Goal: Task Accomplishment & Management: Complete application form

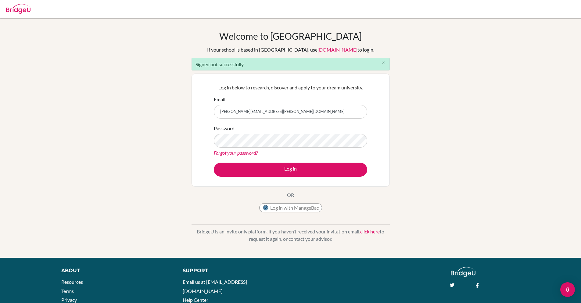
click at [238, 112] on input "sanchita+kim@bridge-u.com" at bounding box center [290, 112] width 153 height 14
type input "sanchita@bridge-u.com"
click at [214, 162] on button "Log in" at bounding box center [290, 169] width 153 height 14
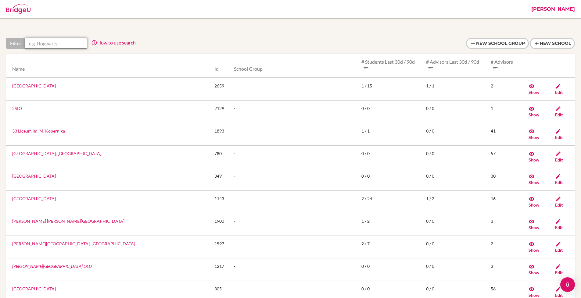
click at [59, 45] on input "text" at bounding box center [56, 43] width 62 height 11
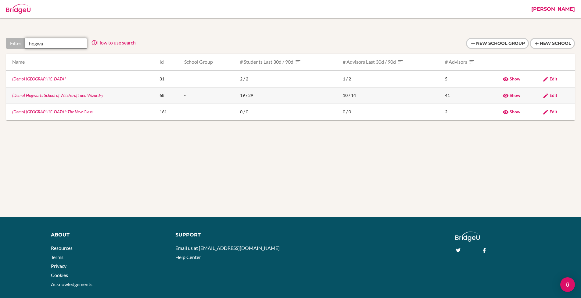
type input "hogwa"
click at [46, 97] on link "(Demo) Hogwarts School of Witchcraft and Wizardry" at bounding box center [57, 95] width 91 height 5
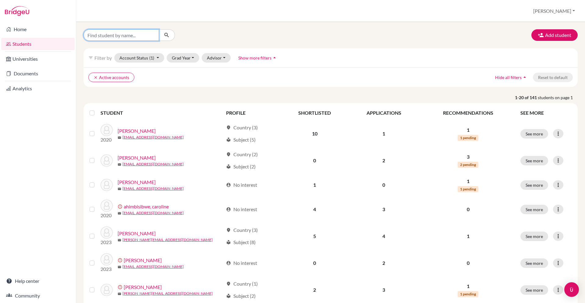
click at [143, 39] on input "Find student by name..." at bounding box center [122, 35] width 76 height 12
type input "explore"
click at [169, 37] on icon "submit" at bounding box center [167, 35] width 6 height 6
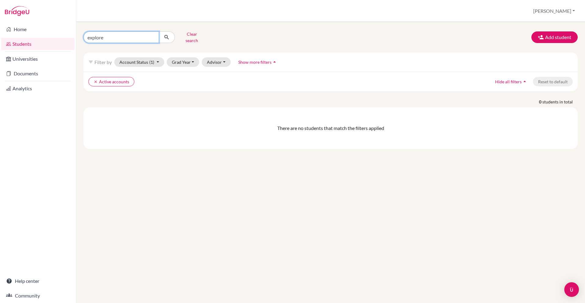
click at [148, 37] on input "explore" at bounding box center [122, 37] width 76 height 12
click at [190, 36] on button "Clear search" at bounding box center [192, 37] width 34 height 16
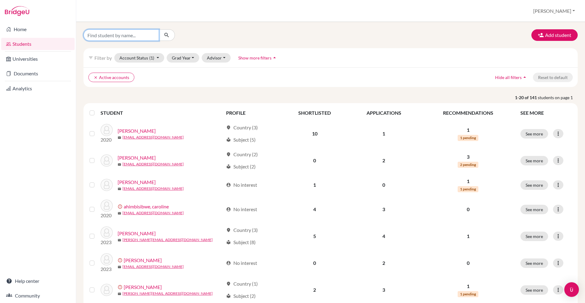
click at [122, 36] on input "Find student by name..." at bounding box center [122, 35] width 76 height 12
type input "[PERSON_NAME]"
click button "submit" at bounding box center [167, 35] width 16 height 12
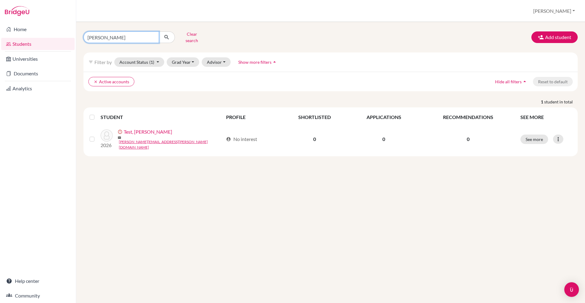
click at [154, 35] on input "[PERSON_NAME]" at bounding box center [122, 37] width 76 height 12
type input "cialfo"
click button "submit" at bounding box center [167, 37] width 16 height 12
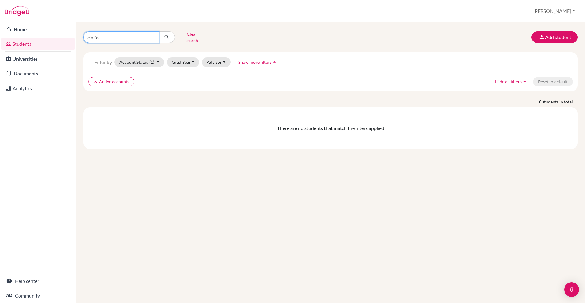
click at [154, 37] on input "cialfo" at bounding box center [122, 37] width 76 height 12
click at [95, 80] on icon "clear" at bounding box center [96, 82] width 4 height 4
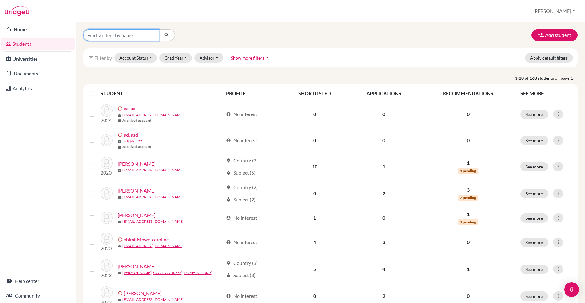
click at [124, 35] on input "Find student by name..." at bounding box center [122, 35] width 76 height 12
type input "cialfo"
click button "submit" at bounding box center [167, 35] width 16 height 12
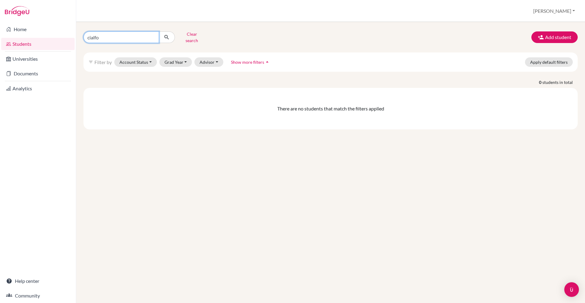
click at [124, 35] on input "cialfo" at bounding box center [122, 37] width 76 height 12
click at [119, 35] on input "cialfo" at bounding box center [122, 37] width 76 height 12
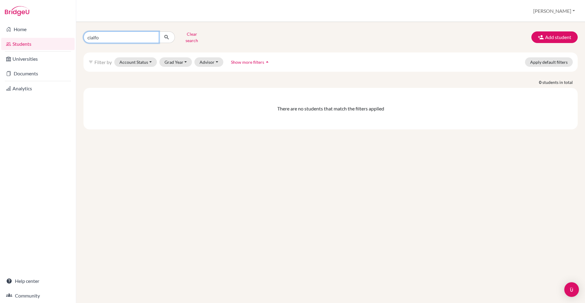
click at [119, 35] on input "cialfo" at bounding box center [122, 37] width 76 height 12
type input "@[DOMAIN_NAME]"
click button "submit" at bounding box center [167, 37] width 16 height 12
click at [119, 35] on input "@[DOMAIN_NAME]" at bounding box center [122, 37] width 76 height 12
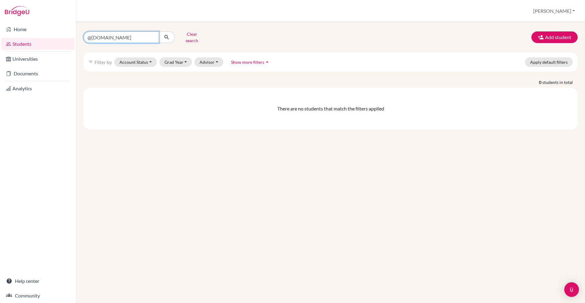
click at [119, 35] on input "@[DOMAIN_NAME]" at bounding box center [122, 37] width 76 height 12
type input "[PERSON_NAME]"
click button "submit" at bounding box center [167, 37] width 16 height 12
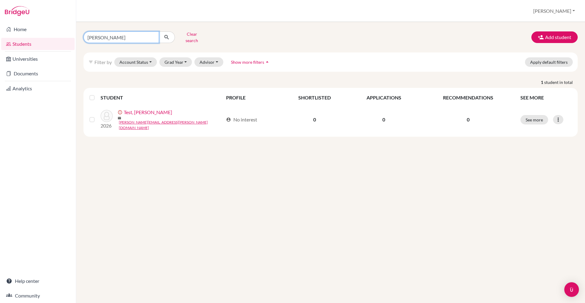
click at [126, 33] on input "[PERSON_NAME]" at bounding box center [122, 37] width 76 height 12
type input "meera"
click button "submit" at bounding box center [167, 37] width 16 height 12
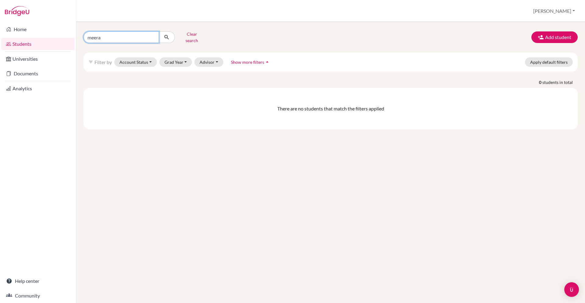
click at [128, 34] on input "meera" at bounding box center [122, 37] width 76 height 12
click at [130, 36] on input "meera" at bounding box center [122, 37] width 76 height 12
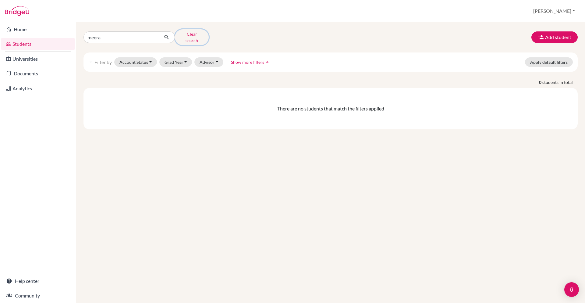
click at [182, 36] on button "Clear search" at bounding box center [192, 37] width 34 height 16
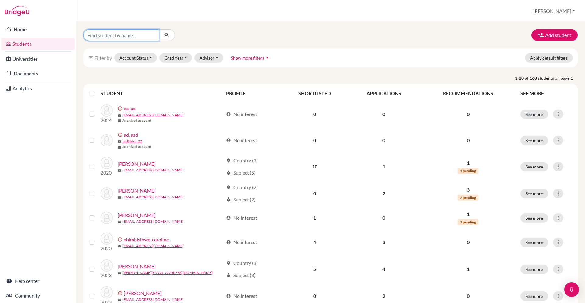
click at [127, 37] on input "Find student by name..." at bounding box center [122, 35] width 76 height 12
type input "test"
click button "submit" at bounding box center [167, 35] width 16 height 12
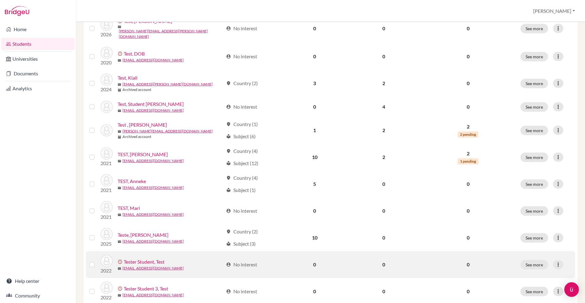
scroll to position [368, 0]
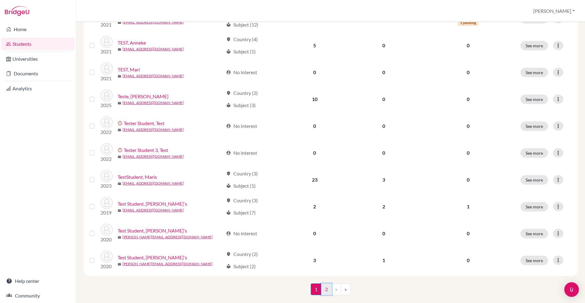
click at [321, 283] on link "2" at bounding box center [326, 289] width 11 height 12
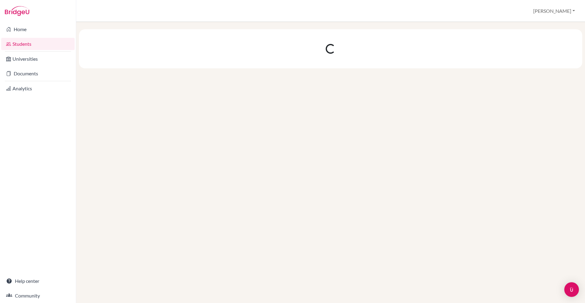
scroll to position [0, 0]
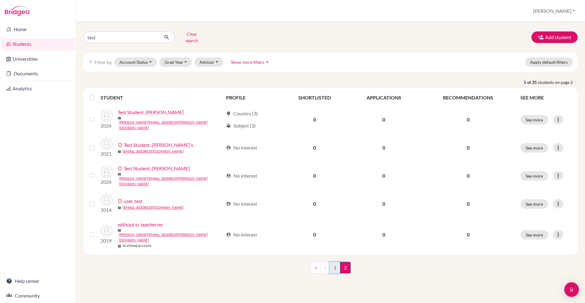
click at [332, 261] on link "1" at bounding box center [335, 267] width 11 height 12
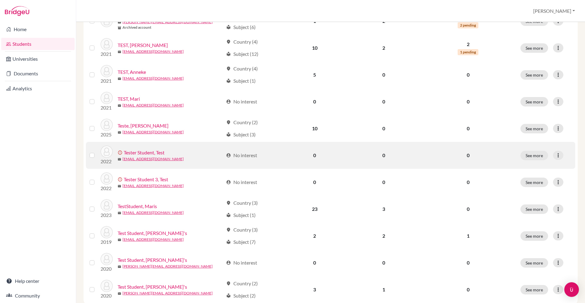
scroll to position [368, 0]
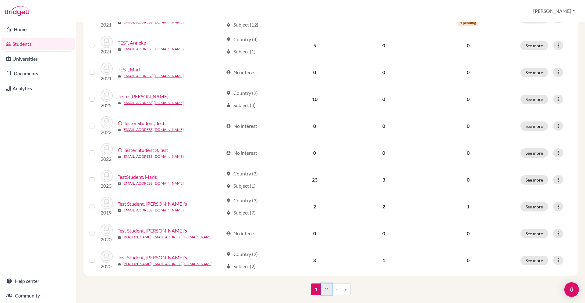
click at [327, 283] on link "2" at bounding box center [326, 289] width 11 height 12
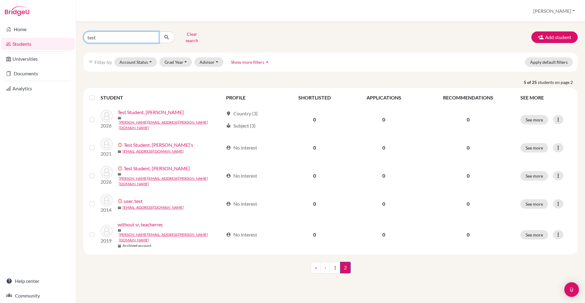
click at [136, 34] on input "test" at bounding box center [122, 37] width 76 height 12
type input "[PERSON_NAME]"
click button "submit" at bounding box center [167, 37] width 16 height 12
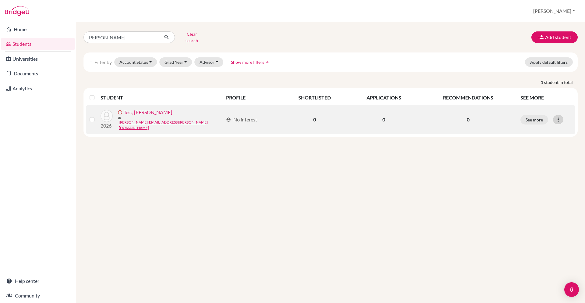
click at [563, 115] on div at bounding box center [558, 119] width 10 height 9
click at [531, 146] on button "Resend invite email" at bounding box center [535, 151] width 55 height 10
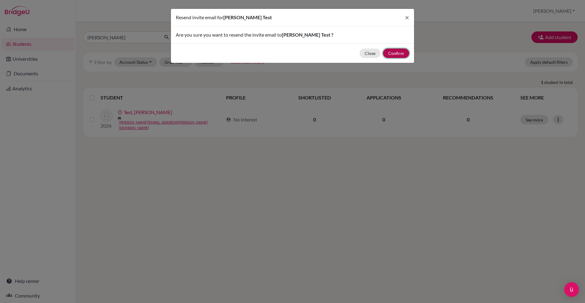
click at [396, 52] on button "Confirm" at bounding box center [396, 52] width 26 height 9
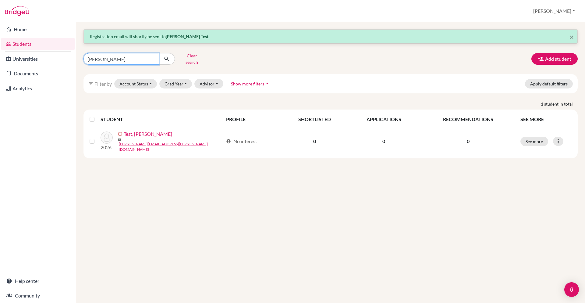
click at [129, 55] on input "[PERSON_NAME]" at bounding box center [122, 59] width 76 height 12
click at [178, 27] on div "× Registration email will shortly be sent to [PERSON_NAME] Test . [PERSON_NAME]…" at bounding box center [330, 162] width 509 height 281
click at [100, 53] on input "[PERSON_NAME]" at bounding box center [122, 59] width 76 height 12
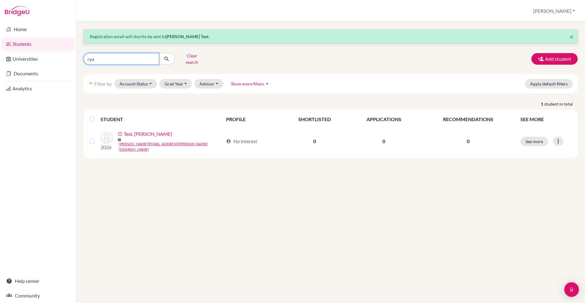
type input "[PERSON_NAME]"
click button "submit" at bounding box center [167, 59] width 16 height 12
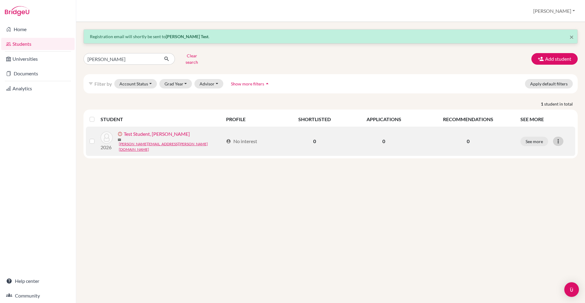
click at [560, 138] on icon at bounding box center [558, 141] width 6 height 6
click at [543, 167] on button "Resend invite email" at bounding box center [535, 172] width 55 height 10
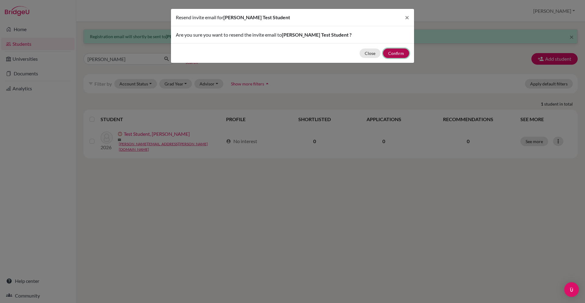
click at [398, 51] on button "Confirm" at bounding box center [396, 52] width 26 height 9
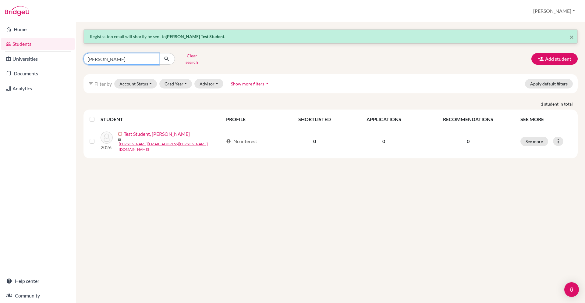
click at [137, 55] on input "[PERSON_NAME]" at bounding box center [122, 59] width 76 height 12
click at [137, 55] on input "ryan" at bounding box center [122, 59] width 76 height 12
type input "dom"
click button "submit" at bounding box center [167, 59] width 16 height 12
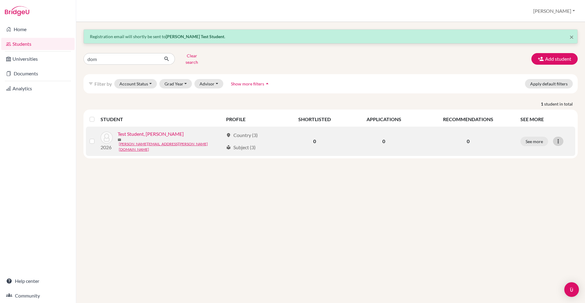
click at [554, 138] on div at bounding box center [558, 141] width 10 height 9
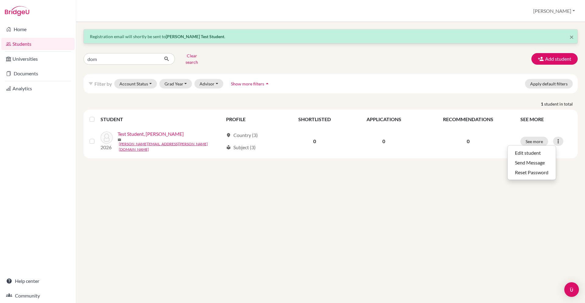
click at [278, 195] on div "× Registration email will shortly be sent to Ryan Test Student . dom Clear sear…" at bounding box center [330, 162] width 509 height 281
click at [147, 215] on div "× Registration email will shortly be sent to Ryan Test Student . dom Clear sear…" at bounding box center [330, 162] width 509 height 281
click at [132, 57] on input "dom" at bounding box center [122, 59] width 76 height 12
type input "ryan"
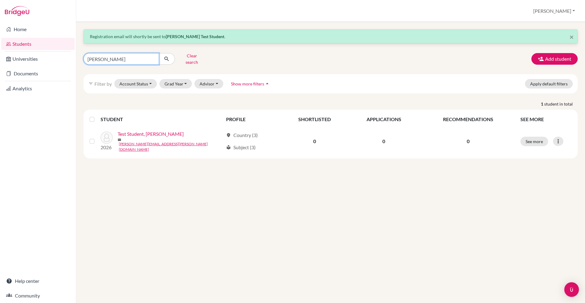
click button "submit" at bounding box center [167, 59] width 16 height 12
click at [132, 57] on input "ryan" at bounding box center [122, 59] width 76 height 12
type input "meera"
click button "submit" at bounding box center [167, 59] width 16 height 12
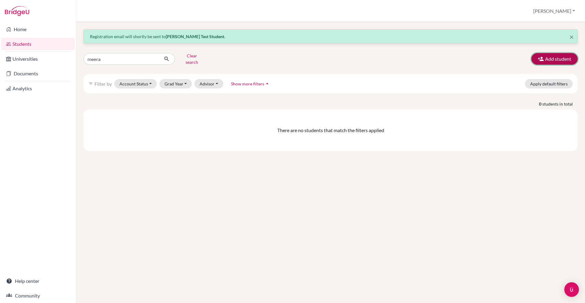
click at [538, 60] on button "Add student" at bounding box center [555, 59] width 46 height 12
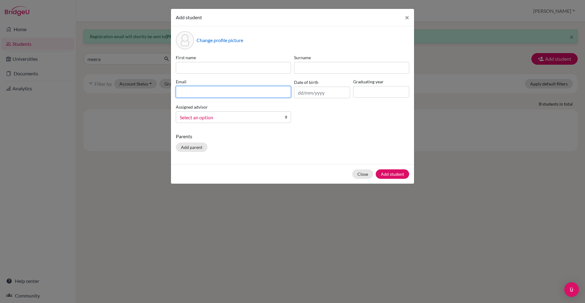
click at [215, 89] on input at bounding box center [233, 92] width 115 height 12
paste input "meera.seshadri@cialfo.com.sg"
click at [212, 92] on input "meera.seshadri@cialfo.com.sg" at bounding box center [233, 92] width 115 height 12
type input "meera.seshadri+student@cialfo.com.sg"
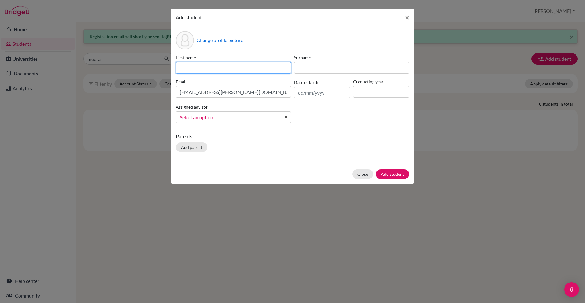
click at [231, 70] on input at bounding box center [233, 68] width 115 height 12
type input "Test"
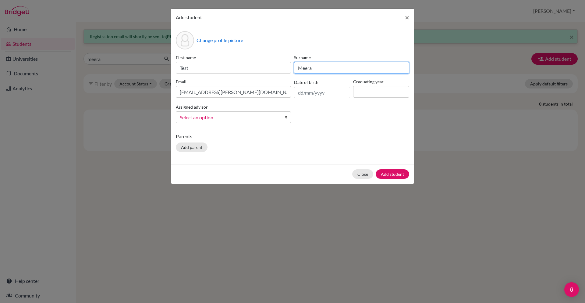
type input "Meera"
click at [371, 93] on input at bounding box center [381, 92] width 56 height 12
type input "2026"
click at [357, 135] on p "Parents" at bounding box center [292, 136] width 233 height 7
click at [223, 111] on link "Select an option" at bounding box center [233, 117] width 115 height 12
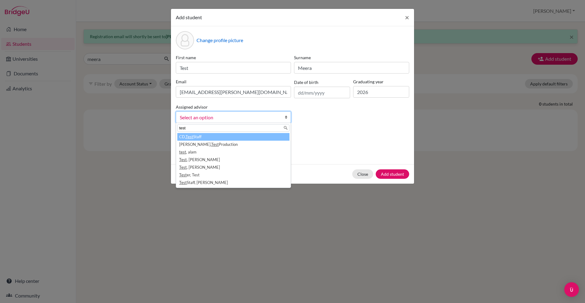
type input "test"
click at [221, 137] on li "CD, Test Staff" at bounding box center [233, 137] width 112 height 8
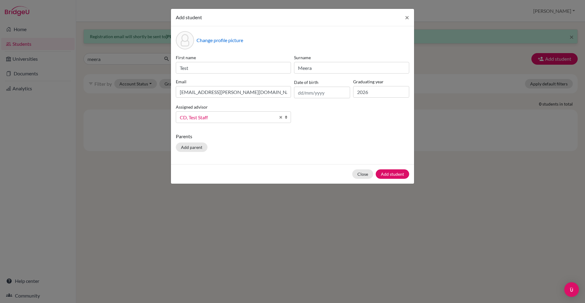
click at [351, 151] on div "Parents Add parent" at bounding box center [292, 144] width 233 height 22
click at [396, 177] on button "Add student" at bounding box center [393, 173] width 34 height 9
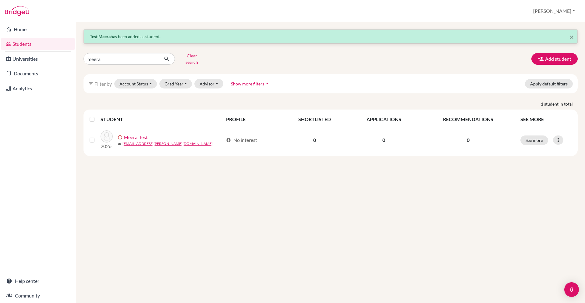
click at [279, 197] on div "× Test Meera has been added as student. meera Clear search Add student filter_l…" at bounding box center [330, 162] width 509 height 281
click at [196, 59] on button "Clear search" at bounding box center [192, 59] width 34 height 16
